Goal: Use online tool/utility: Utilize a website feature to perform a specific function

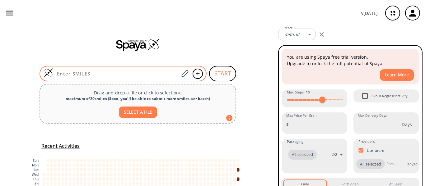
click at [125, 74] on input at bounding box center [116, 74] width 126 height 6
paste input "O=C(OCC1=CC=CC=C1)N(C)CC=O"
type input "O=C(OCC1=CC=CC=C1)N(C)CC=O"
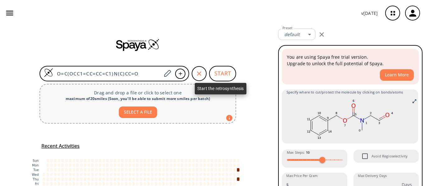
click at [222, 73] on button "START" at bounding box center [222, 74] width 27 height 16
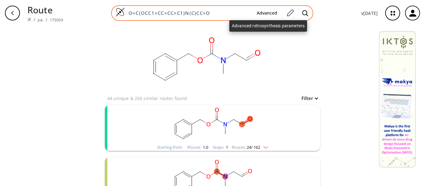
click at [267, 14] on button "Advanced" at bounding box center [266, 13] width 30 height 12
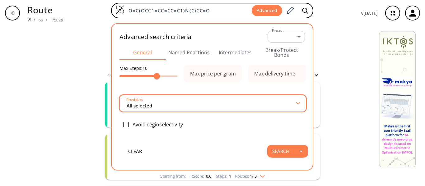
type input "All selected"
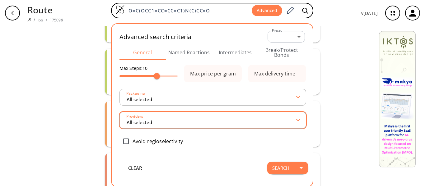
scroll to position [281, 0]
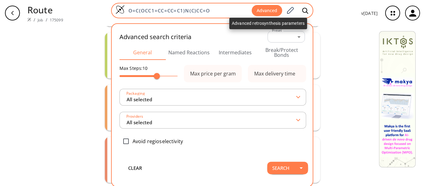
click at [262, 10] on button "Advanced" at bounding box center [266, 11] width 30 height 12
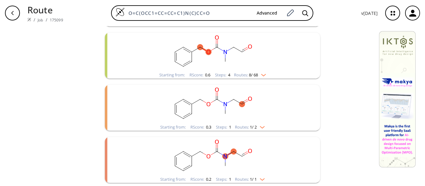
click at [198, 165] on rect "clusters" at bounding box center [212, 156] width 162 height 39
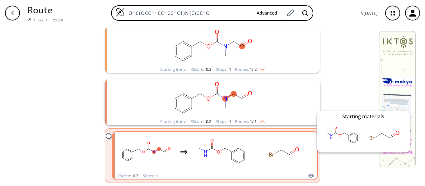
click at [309, 175] on icon "clusters" at bounding box center [311, 175] width 6 height 7
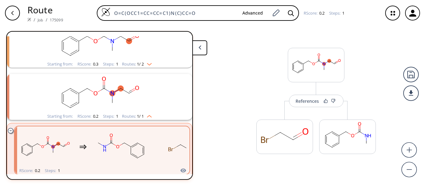
scroll to position [309, 0]
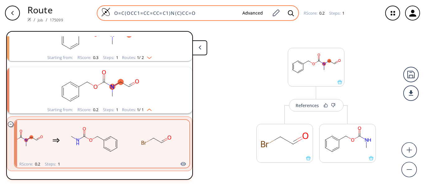
click at [206, 14] on input "O=C(OCC1=CC=CC=C1)N(C)CC=O" at bounding box center [173, 13] width 127 height 6
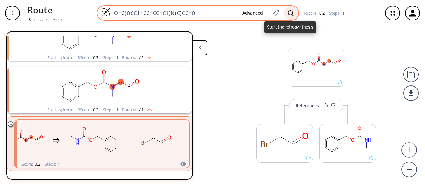
click at [288, 12] on icon at bounding box center [291, 13] width 6 height 7
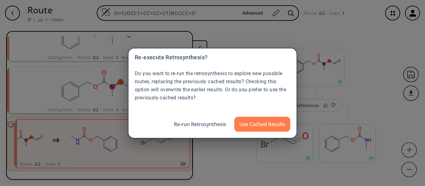
click at [216, 124] on button "Re-run Retrosynthesis" at bounding box center [200, 124] width 62 height 15
